Goal: Task Accomplishment & Management: Manage account settings

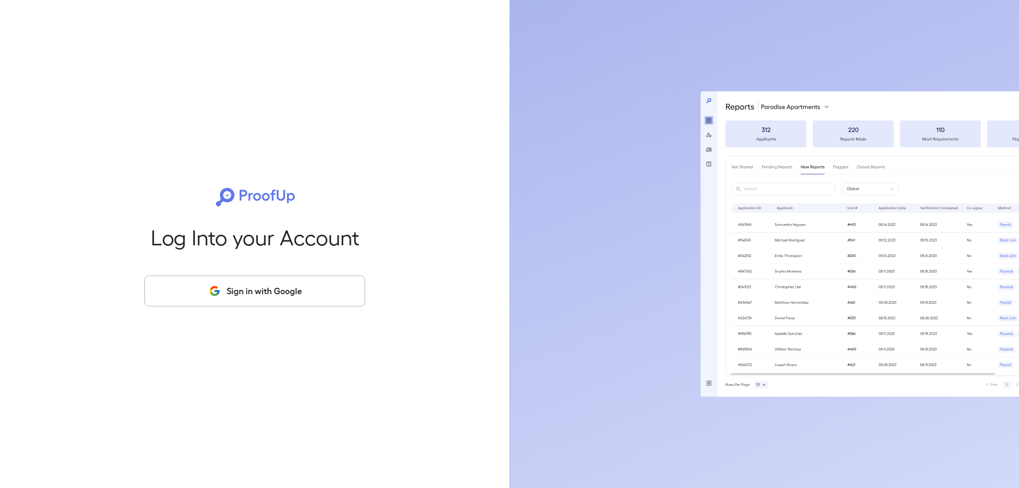
drag, startPoint x: 283, startPoint y: 294, endPoint x: 288, endPoint y: 298, distance: 6.0
click at [284, 294] on button "Sign in with Google" at bounding box center [254, 291] width 221 height 31
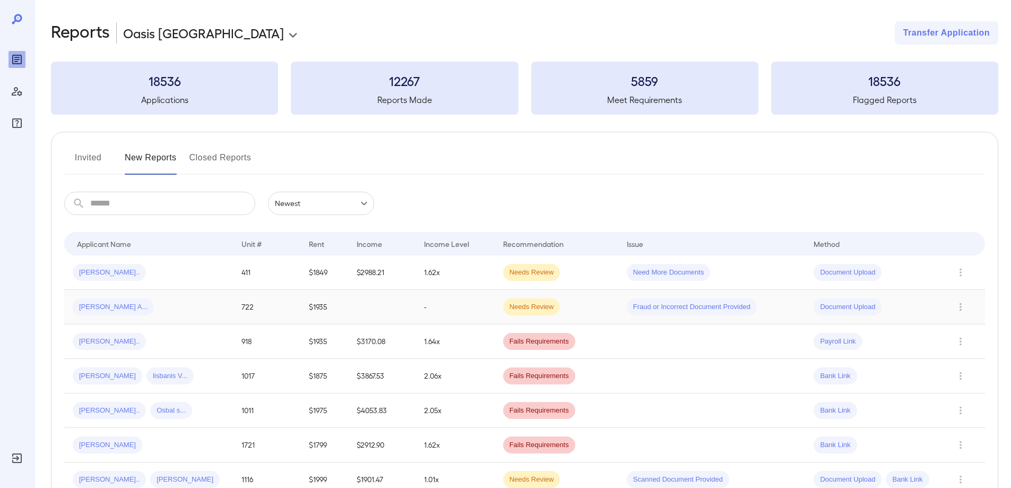
click at [103, 306] on span "[PERSON_NAME] A..." at bounding box center [113, 307] width 81 height 10
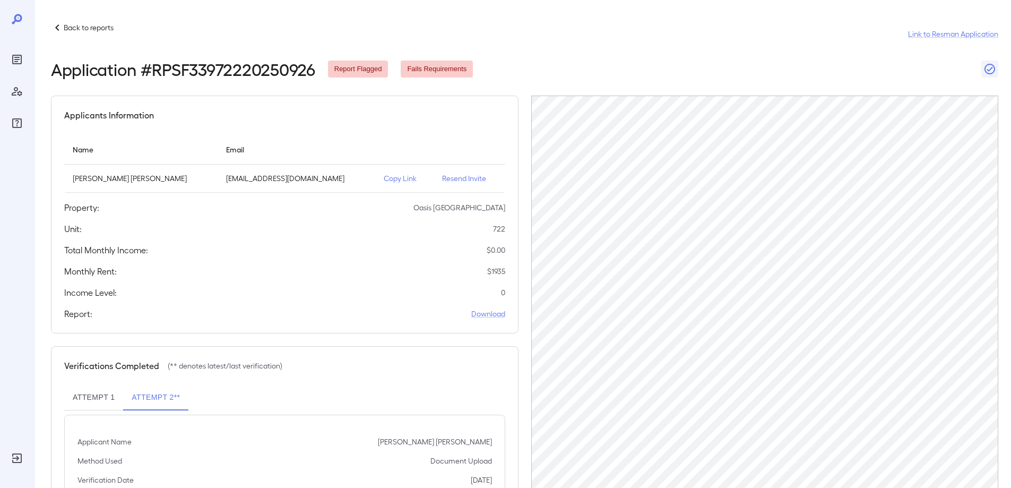
click at [55, 25] on icon at bounding box center [57, 27] width 13 height 13
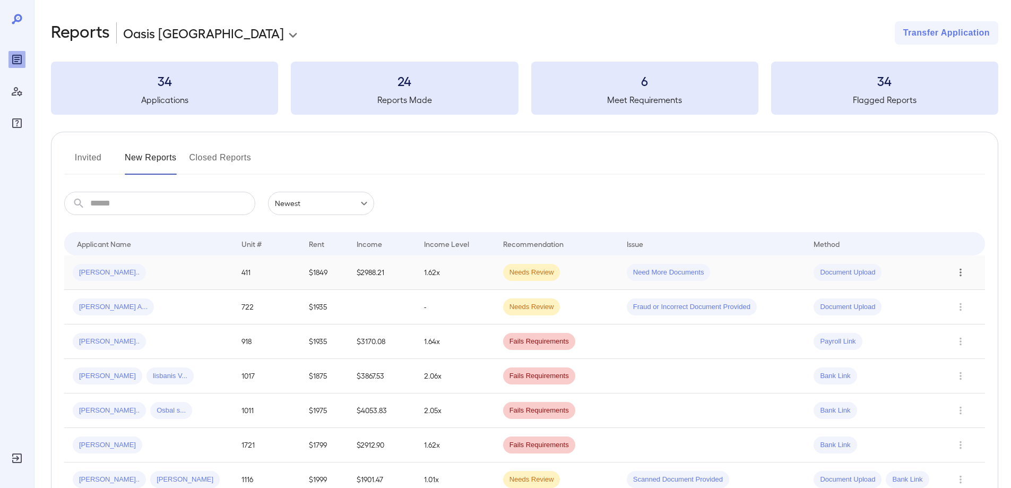
click at [960, 273] on icon "Row Actions" at bounding box center [961, 272] width 12 height 13
click at [968, 308] on li "View Report" at bounding box center [969, 310] width 84 height 17
click at [93, 340] on span "[PERSON_NAME].." at bounding box center [109, 342] width 73 height 10
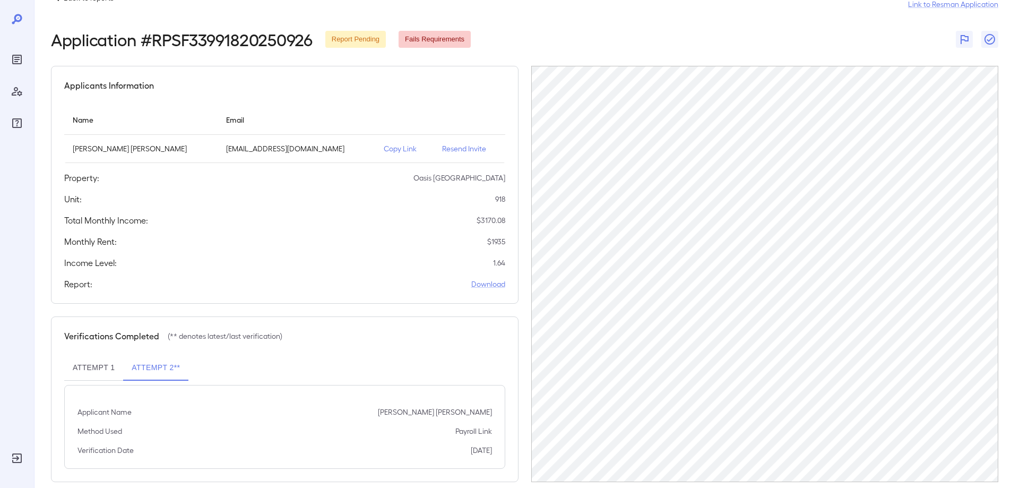
scroll to position [45, 0]
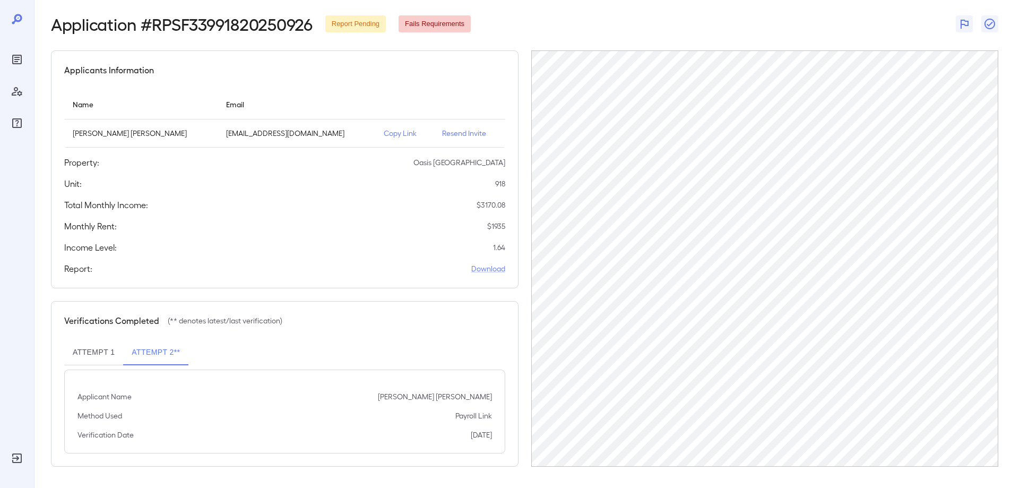
click at [452, 133] on p "Resend Invite" at bounding box center [469, 133] width 54 height 11
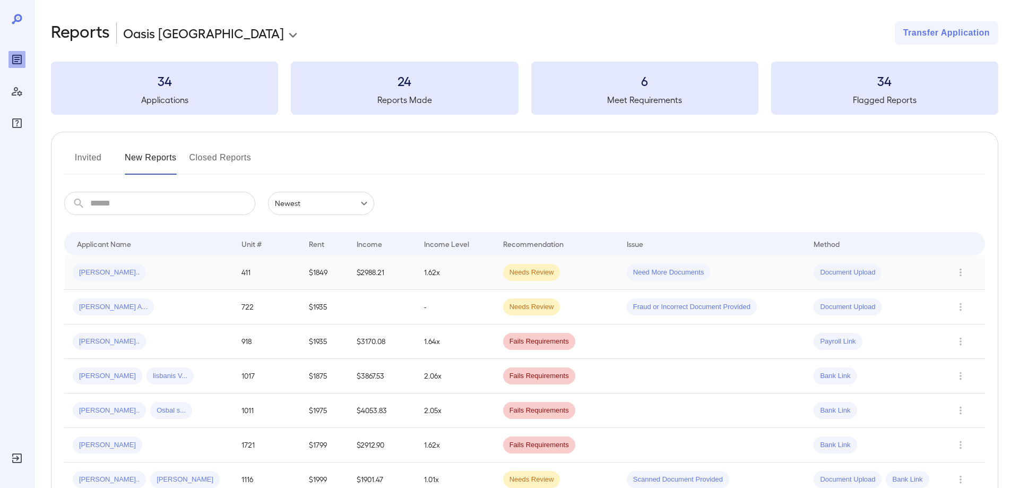
click at [652, 274] on span "Need More Documents" at bounding box center [669, 273] width 84 height 10
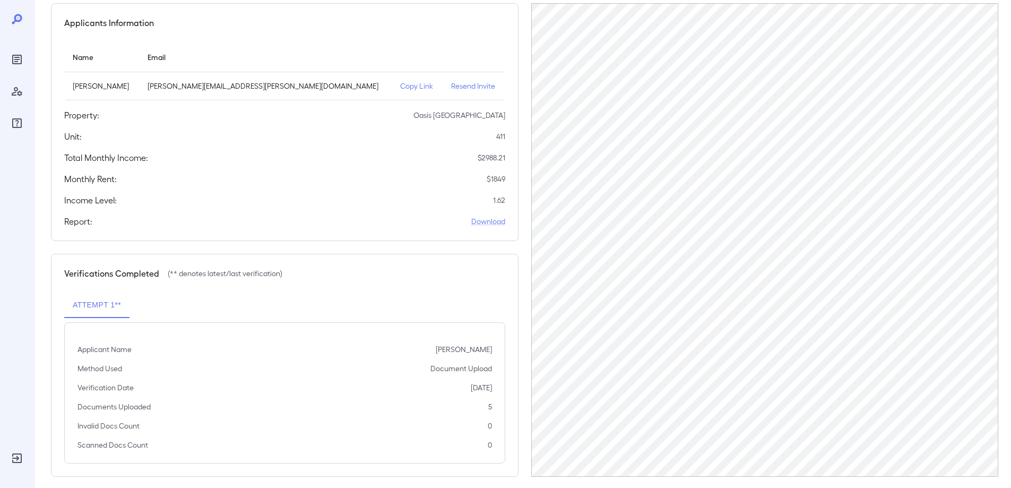
scroll to position [102, 0]
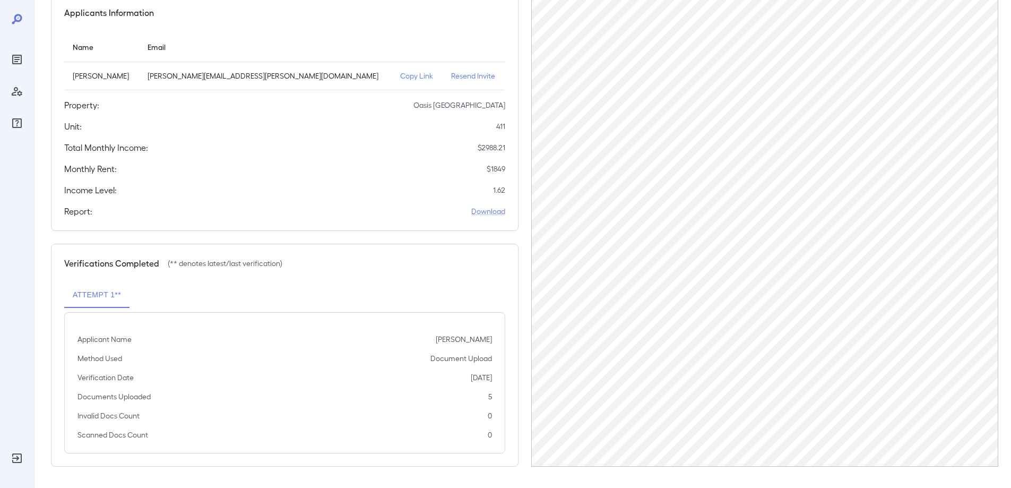
click at [451, 78] on p "Resend Invite" at bounding box center [473, 76] width 45 height 11
